Goal: Task Accomplishment & Management: Manage account settings

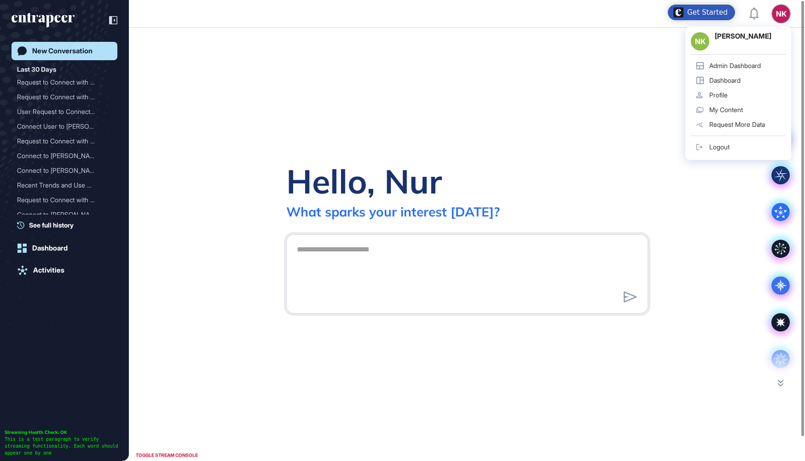
click at [735, 67] on div "Admin Dashboard" at bounding box center [735, 65] width 52 height 7
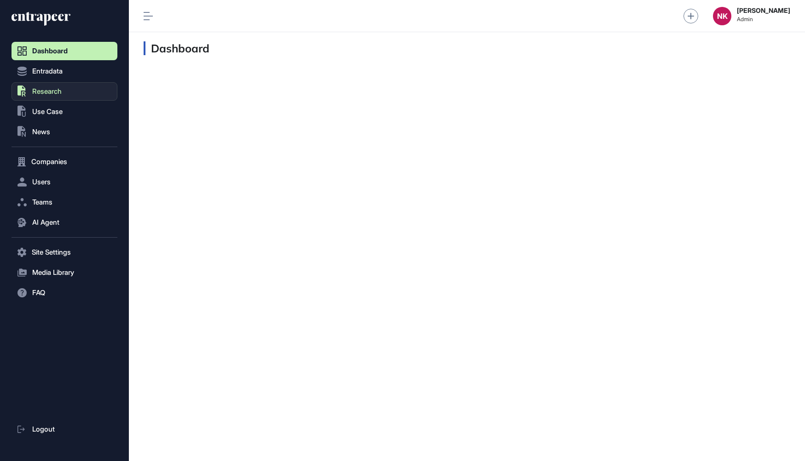
click at [59, 90] on span "Research" at bounding box center [46, 91] width 29 height 7
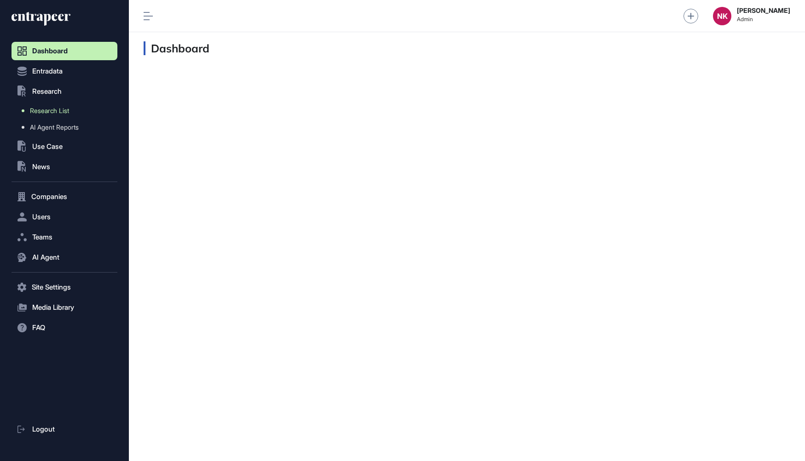
click at [59, 110] on span "Research List" at bounding box center [49, 110] width 39 height 7
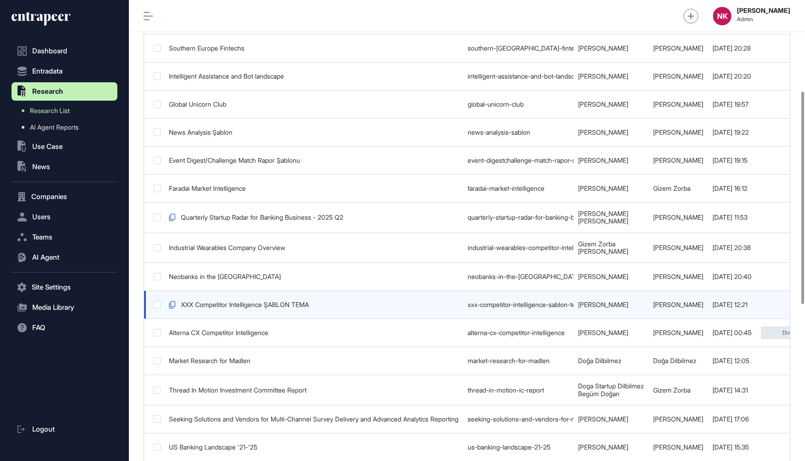
scroll to position [0, 219]
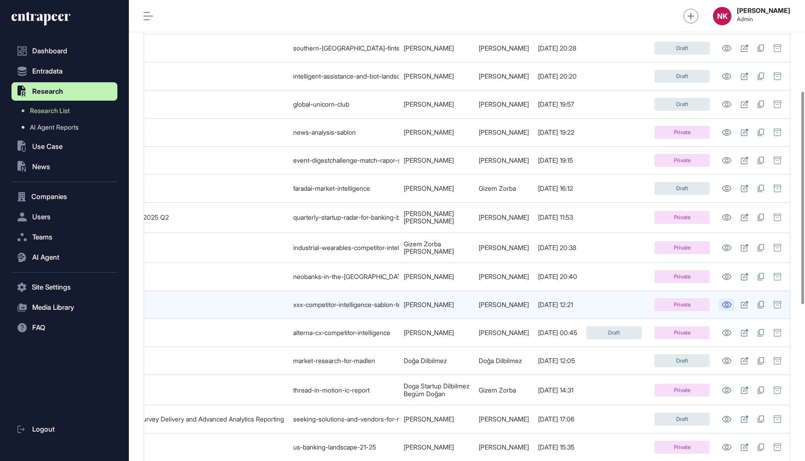
click at [727, 304] on link at bounding box center [726, 305] width 15 height 12
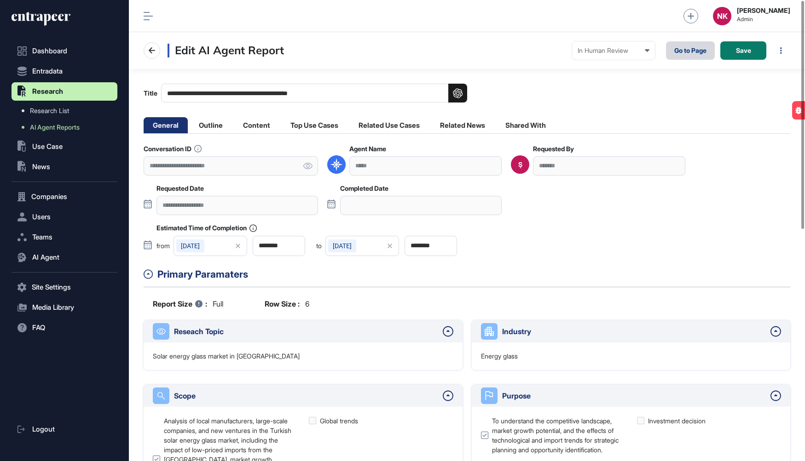
click at [688, 53] on link "Go to Page" at bounding box center [690, 50] width 49 height 18
click at [597, 50] on div "In Human Review" at bounding box center [613, 50] width 72 height 7
click at [0, 0] on div "Completed" at bounding box center [0, 0] width 0 height 0
click at [558, 47] on div at bounding box center [552, 50] width 18 height 9
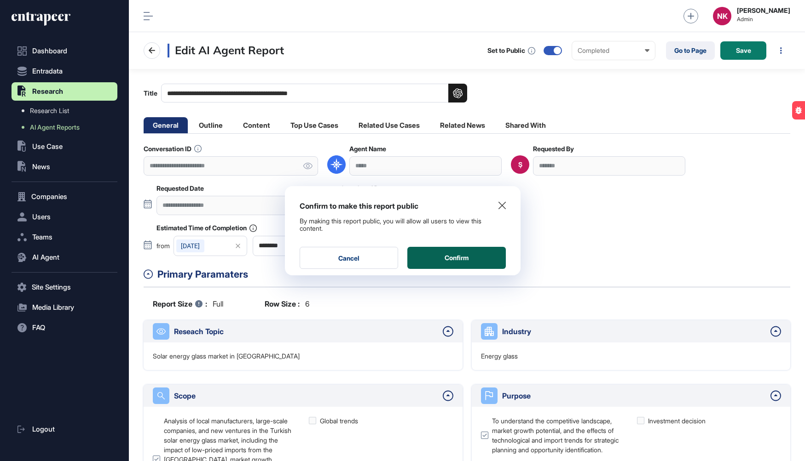
click at [463, 259] on button "Confirm" at bounding box center [456, 258] width 98 height 22
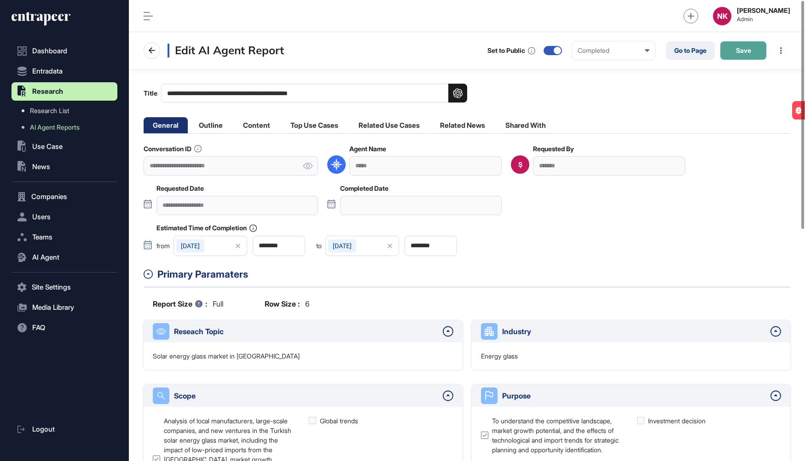
click at [746, 53] on span "Save" at bounding box center [743, 50] width 15 height 6
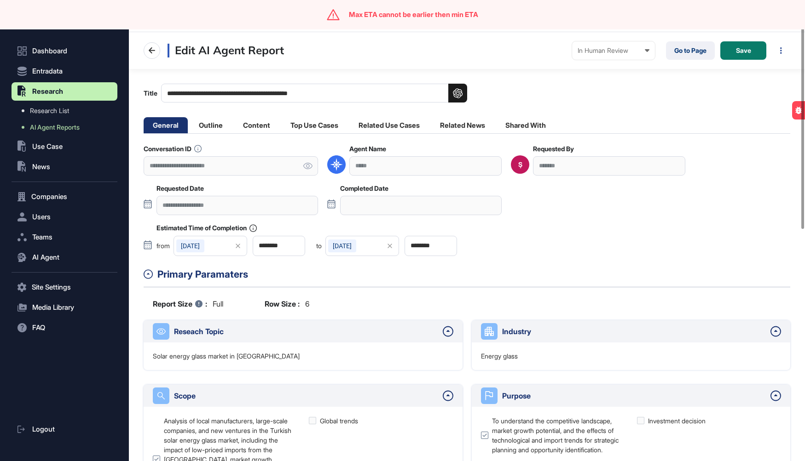
click at [395, 244] on icon at bounding box center [389, 246] width 18 height 13
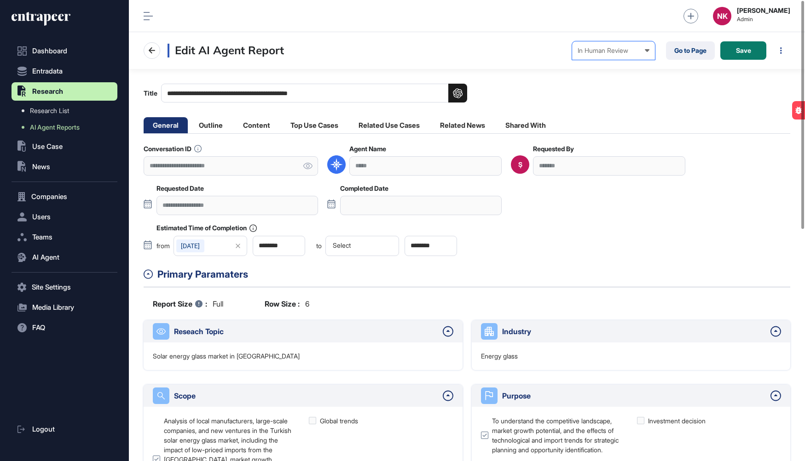
click at [622, 54] on div "In Human Review" at bounding box center [613, 50] width 72 height 7
click at [0, 0] on div "Completed" at bounding box center [0, 0] width 0 height 0
click at [558, 50] on div at bounding box center [552, 50] width 18 height 9
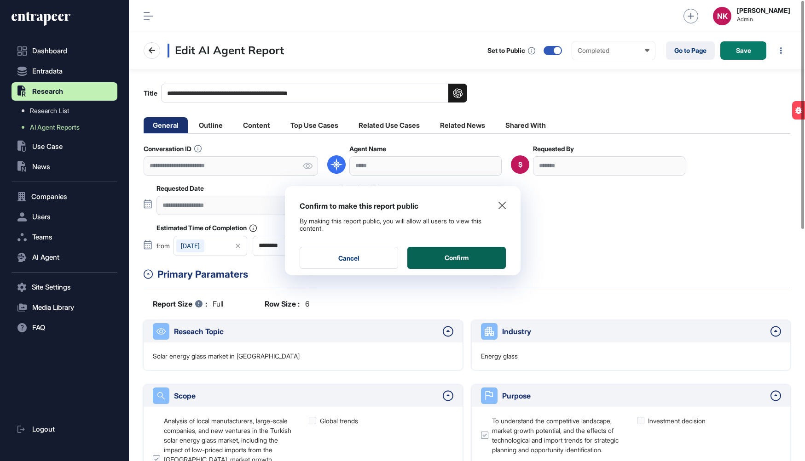
click at [464, 258] on button "Confirm" at bounding box center [456, 258] width 98 height 22
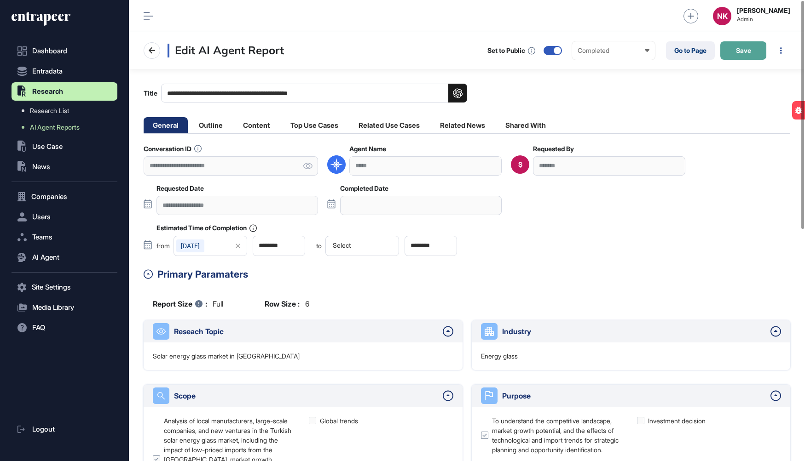
click at [745, 56] on button "Save" at bounding box center [743, 50] width 46 height 18
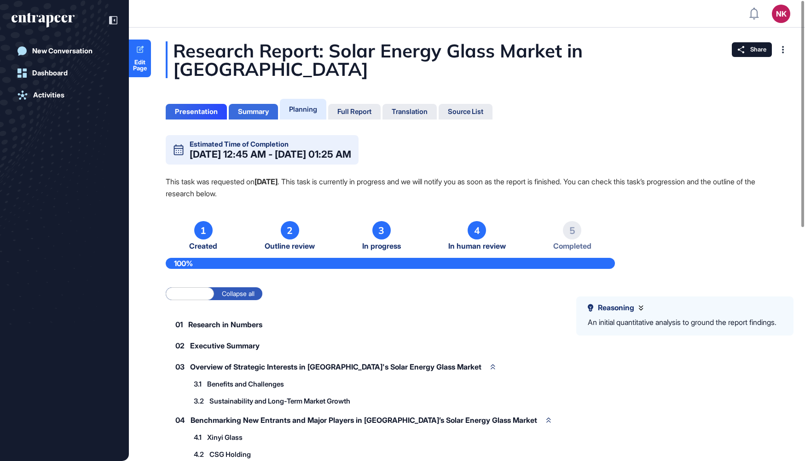
click at [264, 104] on div "Summary" at bounding box center [253, 112] width 49 height 16
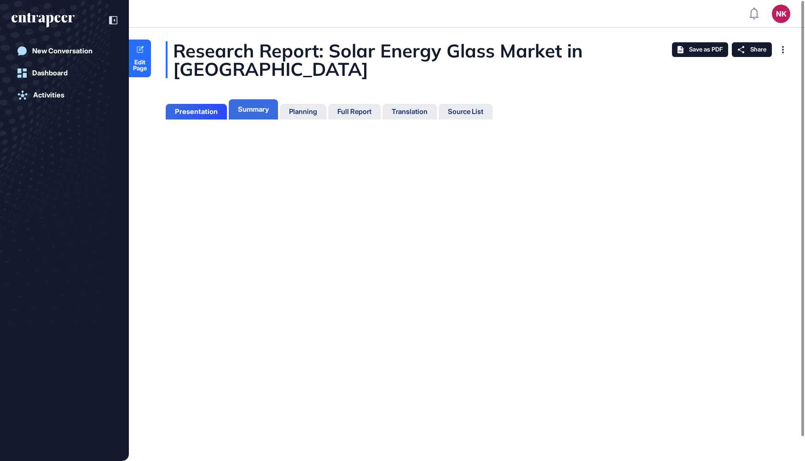
scroll to position [4, 0]
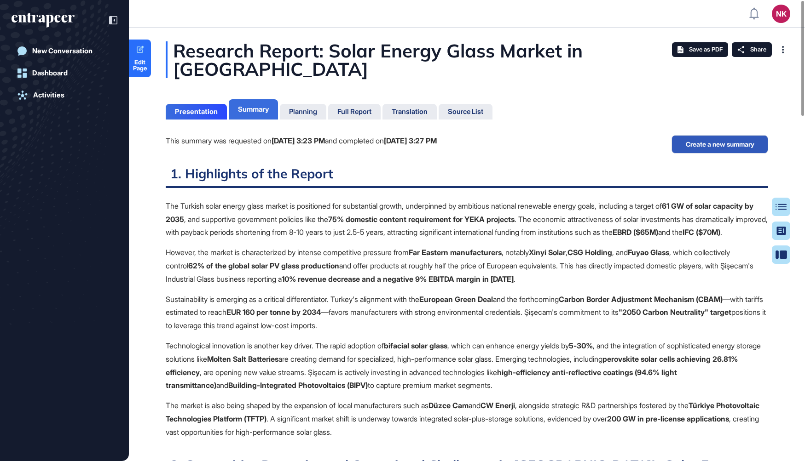
scroll to position [4, 0]
click at [190, 108] on div "Presentation" at bounding box center [196, 112] width 43 height 8
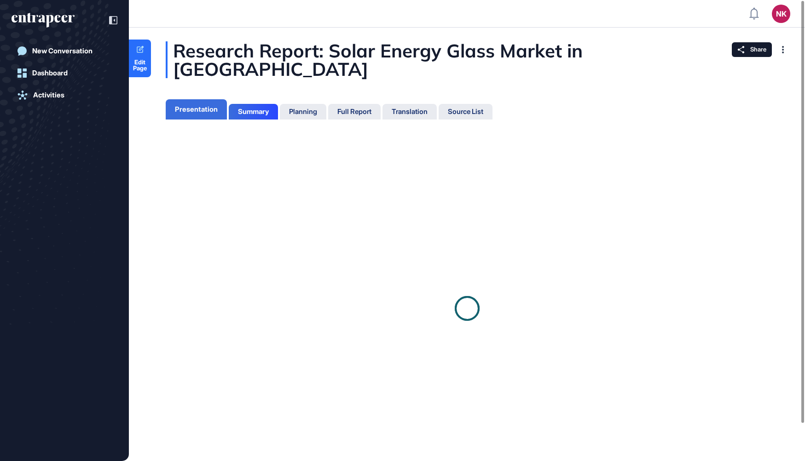
scroll to position [4, 0]
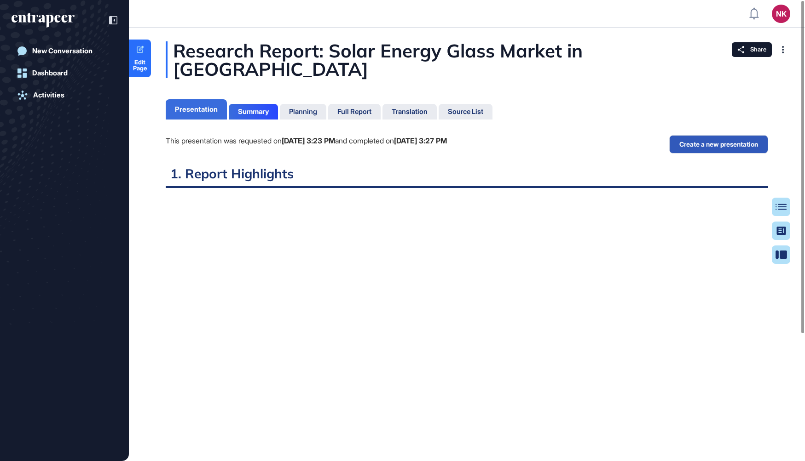
scroll to position [4, 0]
click at [355, 108] on div "Full Report" at bounding box center [354, 112] width 34 height 8
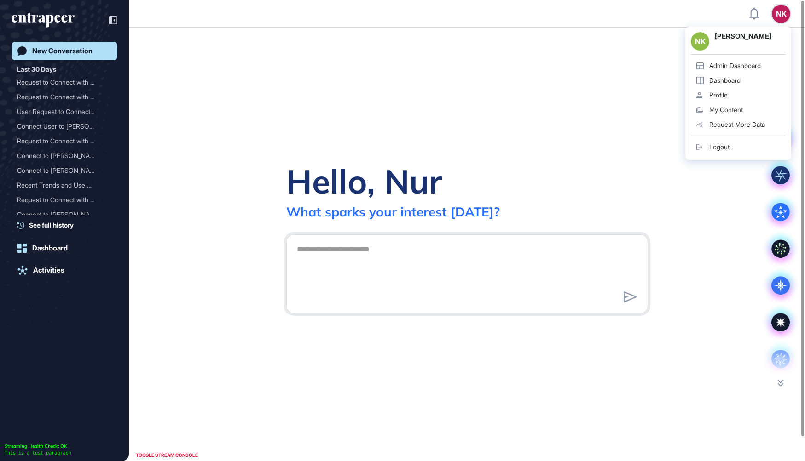
click at [732, 66] on div "Admin Dashboard" at bounding box center [735, 65] width 52 height 7
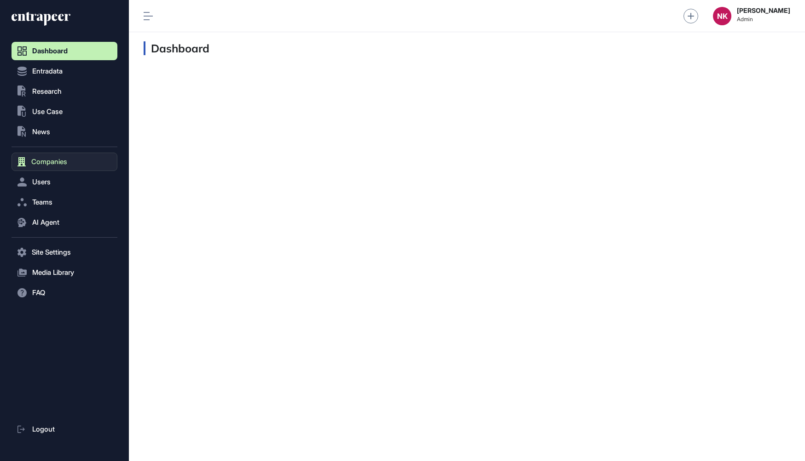
click at [76, 161] on button "Companies" at bounding box center [65, 162] width 106 height 18
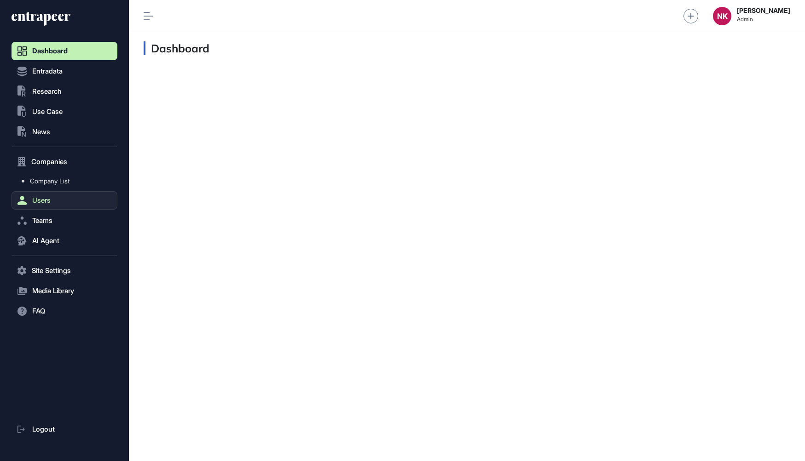
click at [52, 199] on button "Users" at bounding box center [65, 200] width 106 height 18
click at [55, 202] on span "User List" at bounding box center [43, 201] width 26 height 7
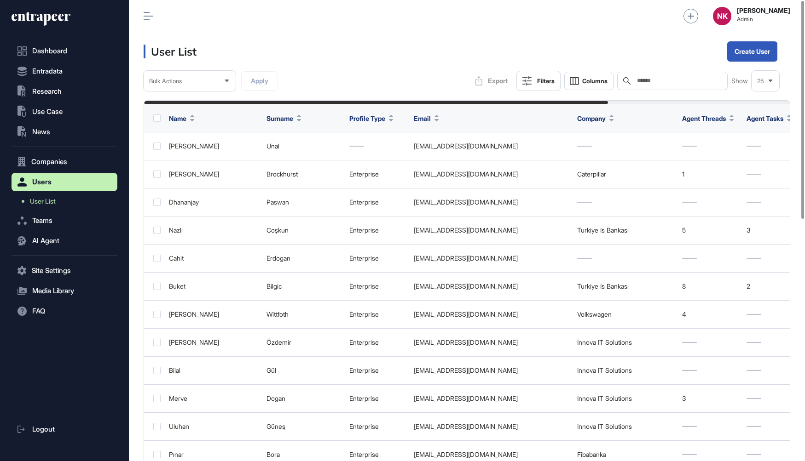
click at [649, 79] on input "text" at bounding box center [679, 80] width 86 height 7
paste input "**********"
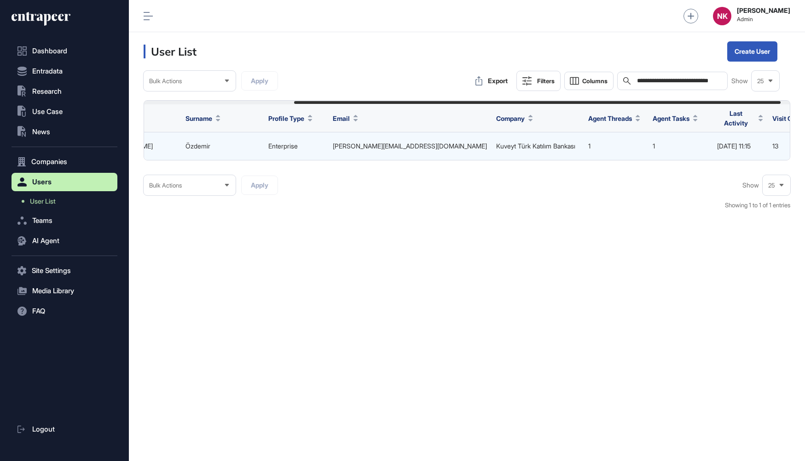
scroll to position [0, 212]
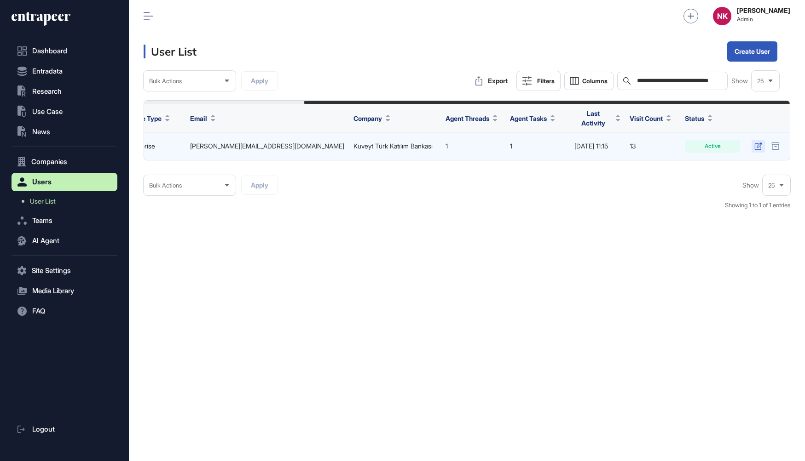
type input "**********"
click at [758, 143] on icon at bounding box center [757, 146] width 7 height 7
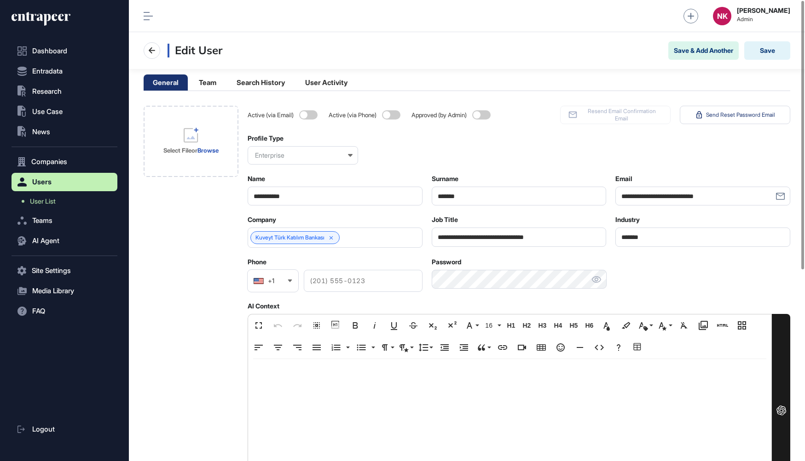
click at [275, 369] on p at bounding box center [509, 375] width 505 height 13
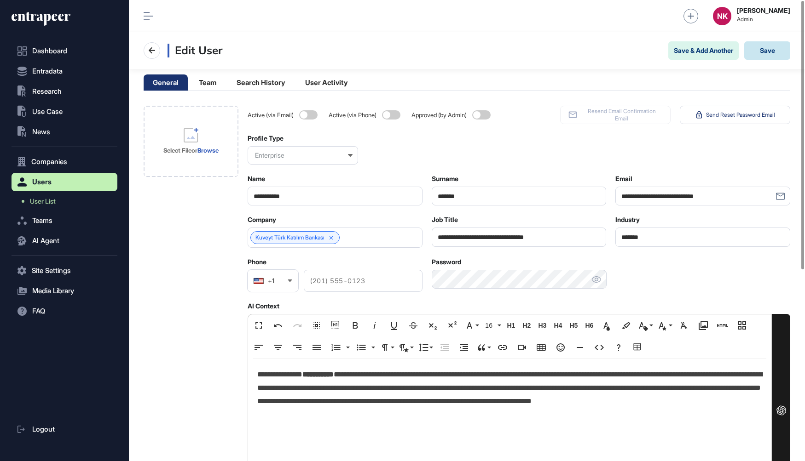
click at [770, 54] on button "Save" at bounding box center [767, 50] width 46 height 18
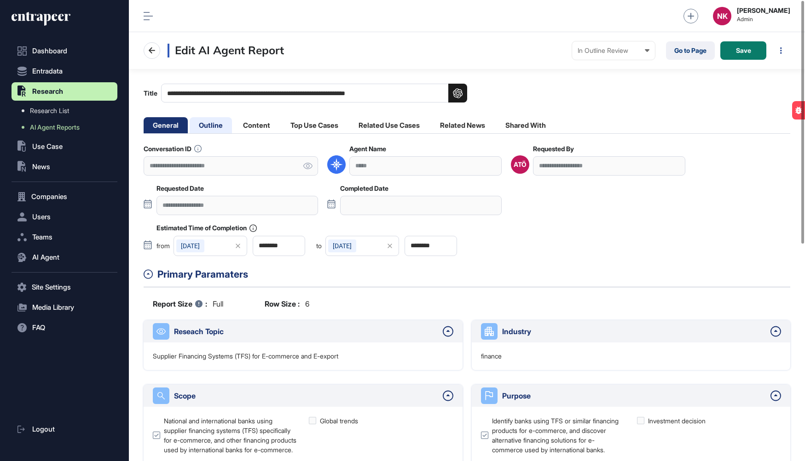
click at [234, 128] on li "Outline" at bounding box center [257, 125] width 46 height 16
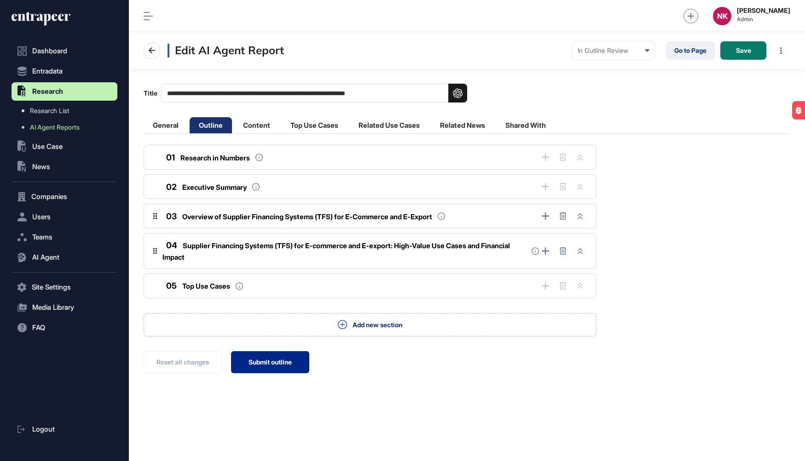
click at [274, 362] on button "Submit outline" at bounding box center [270, 362] width 78 height 22
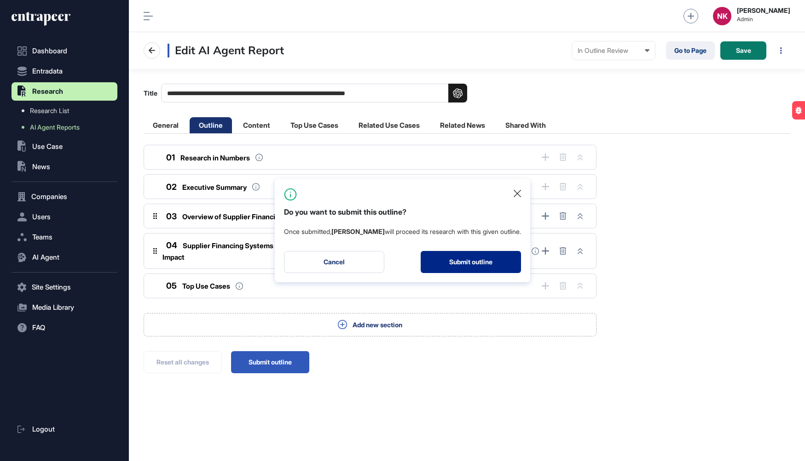
click at [479, 265] on button "Submit outline" at bounding box center [470, 262] width 100 height 22
